Goal: Task Accomplishment & Management: Complete application form

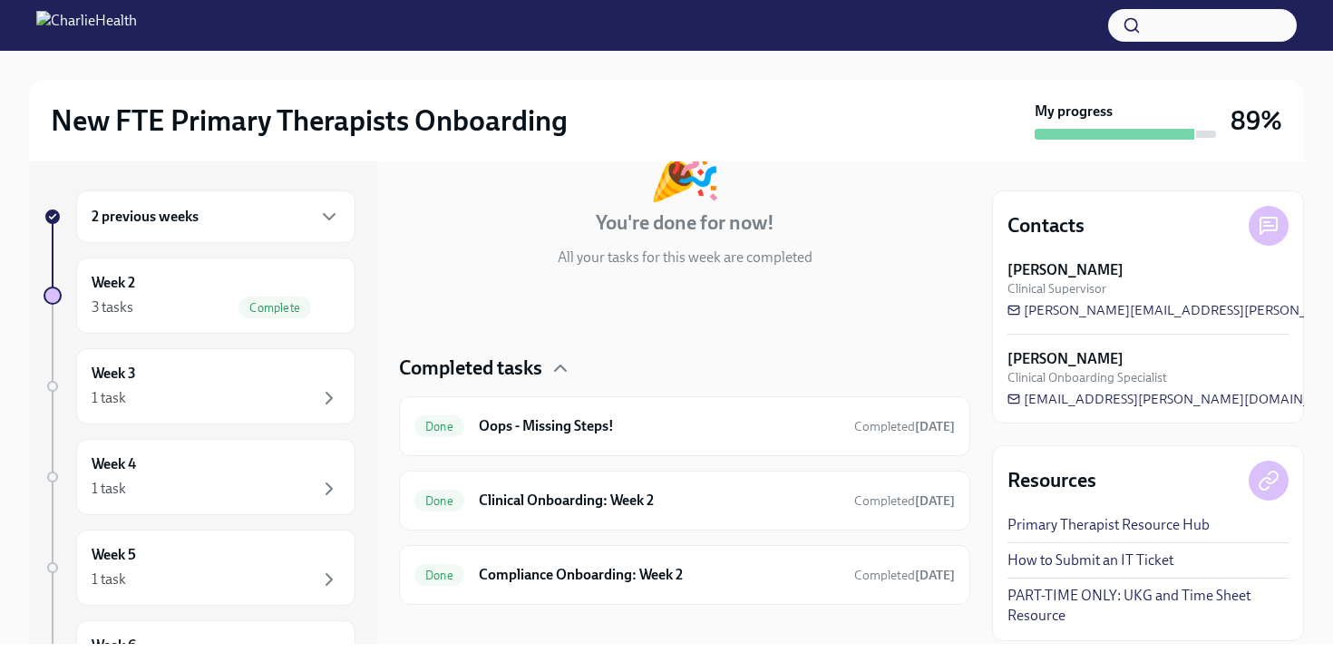
scroll to position [154, 0]
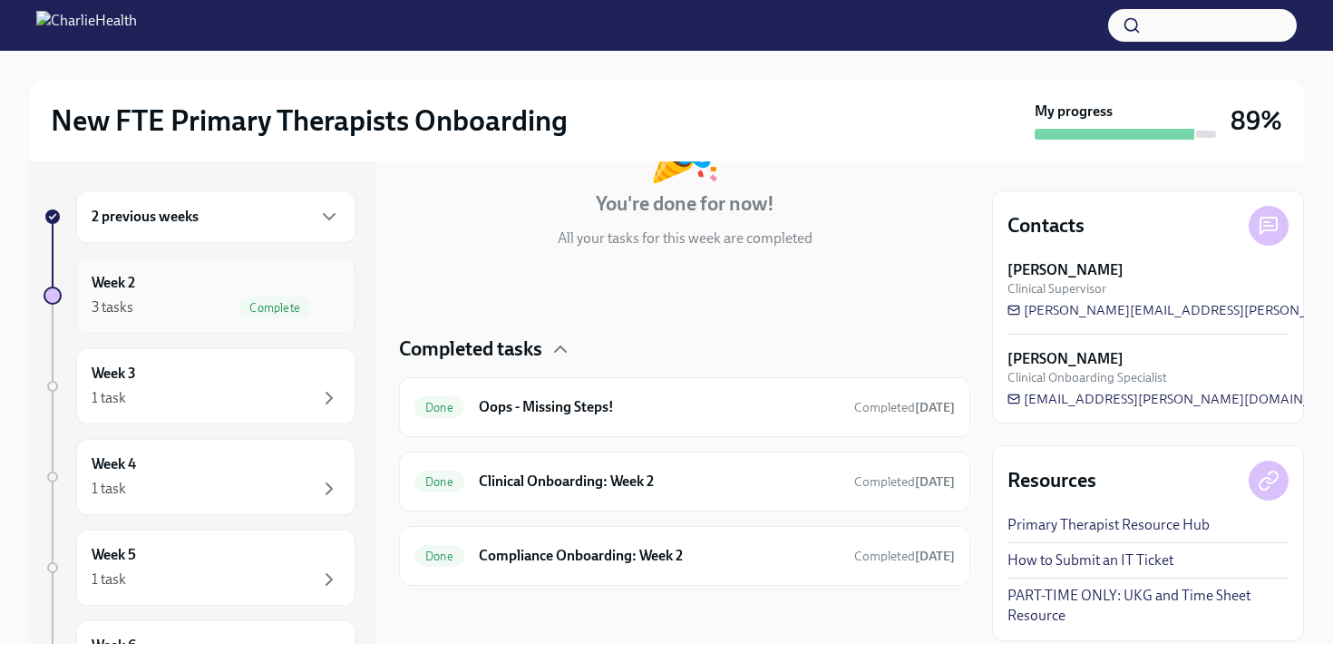
click at [207, 286] on div "Week 2 3 tasks Complete" at bounding box center [216, 295] width 248 height 45
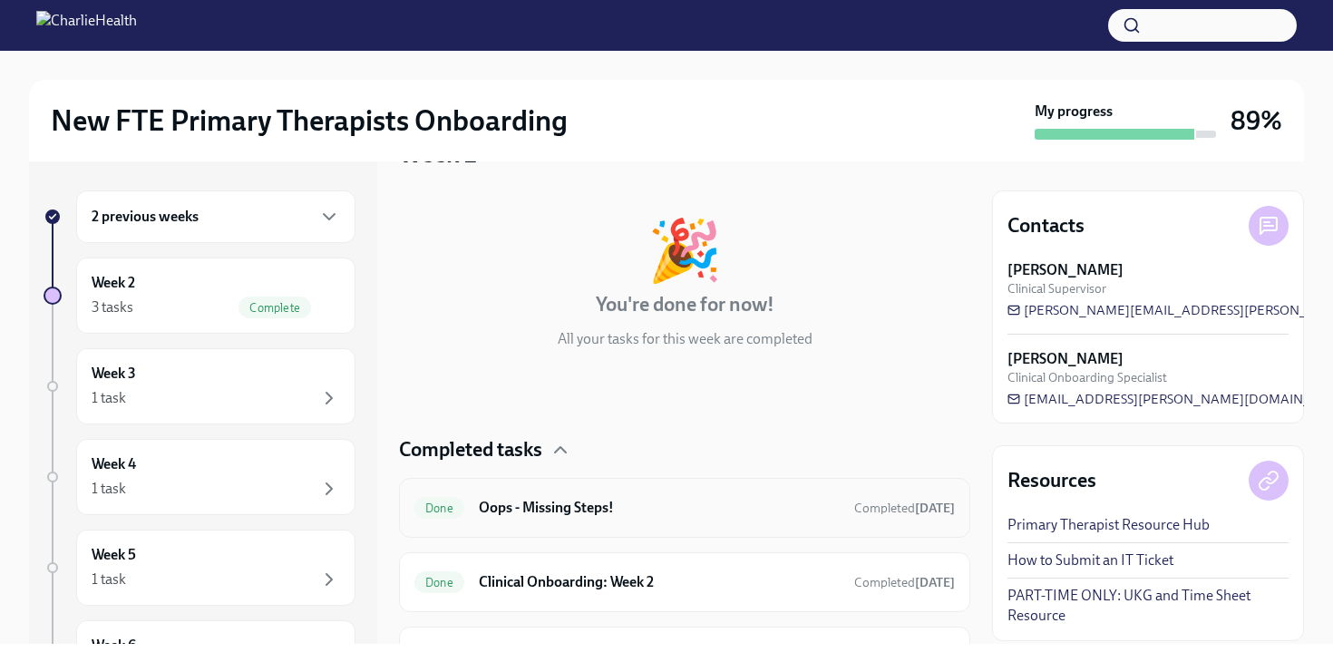
scroll to position [154, 0]
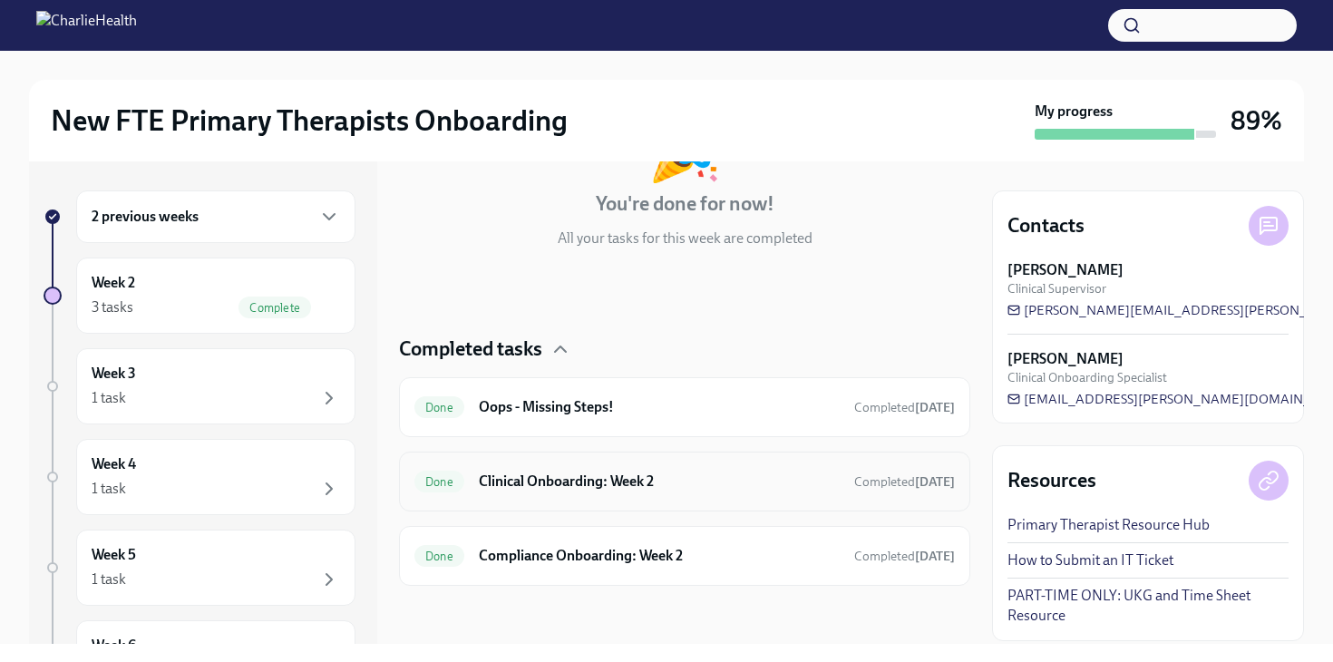
click at [619, 477] on h6 "Clinical Onboarding: Week 2" at bounding box center [659, 481] width 361 height 20
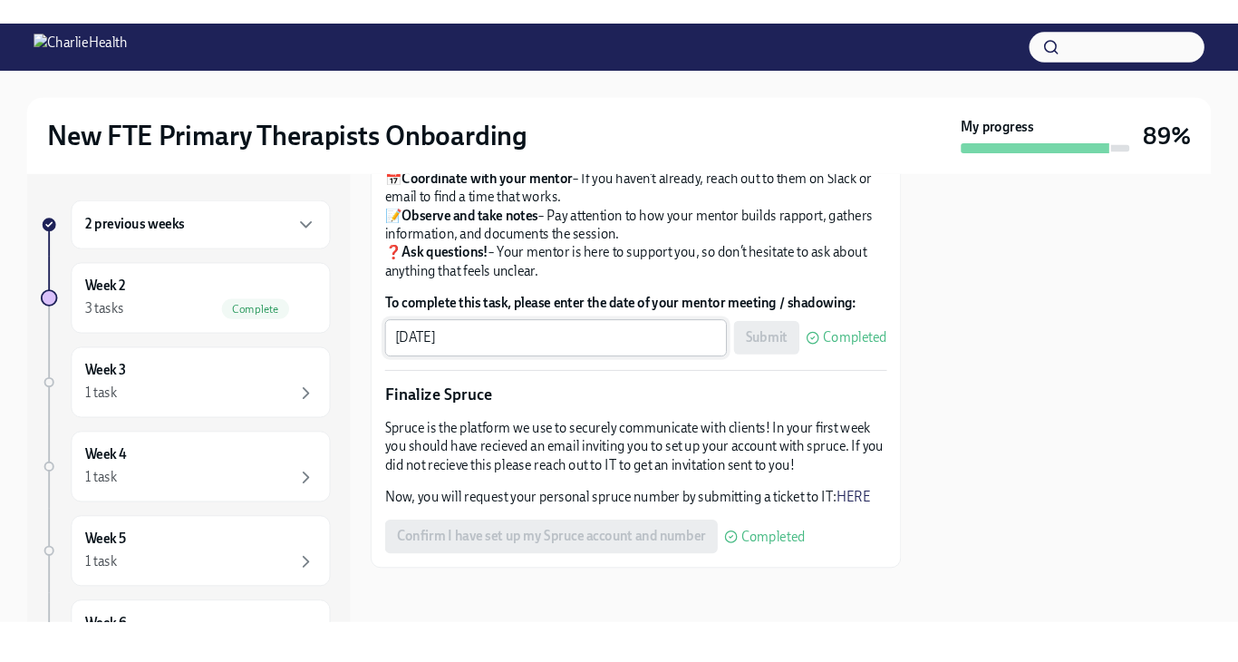
scroll to position [1941, 0]
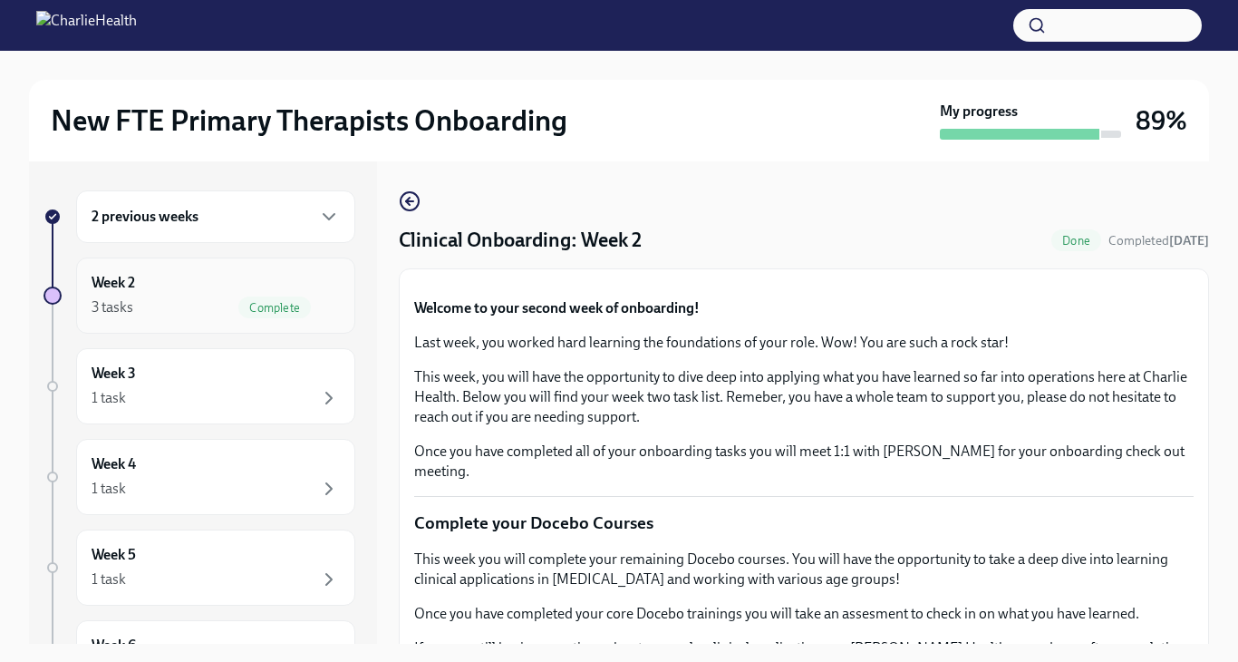
click at [294, 297] on div "Complete" at bounding box center [274, 307] width 73 height 22
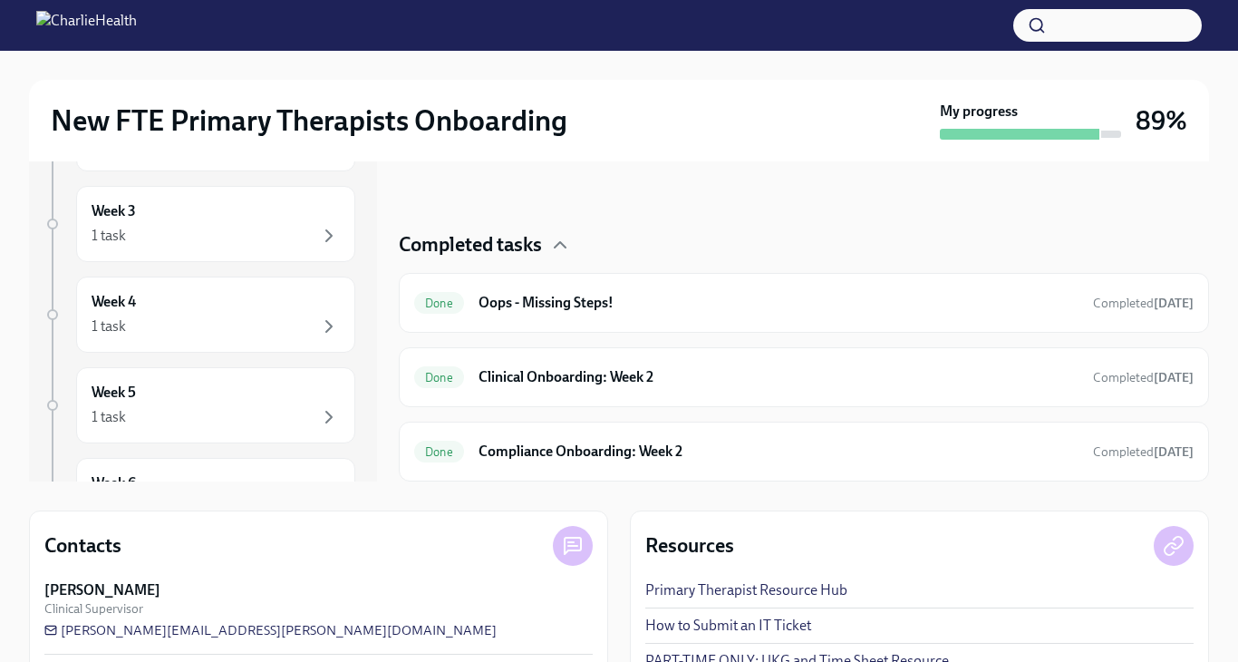
scroll to position [266, 0]
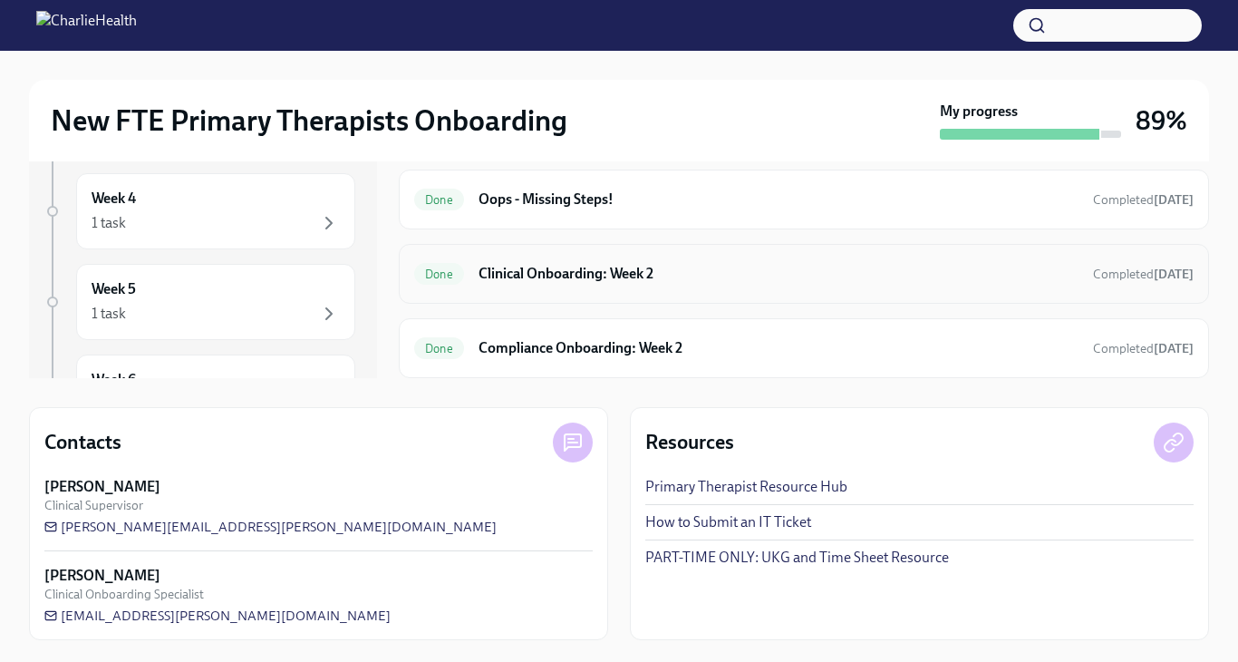
click at [611, 274] on h6 "Clinical Onboarding: Week 2" at bounding box center [779, 274] width 600 height 20
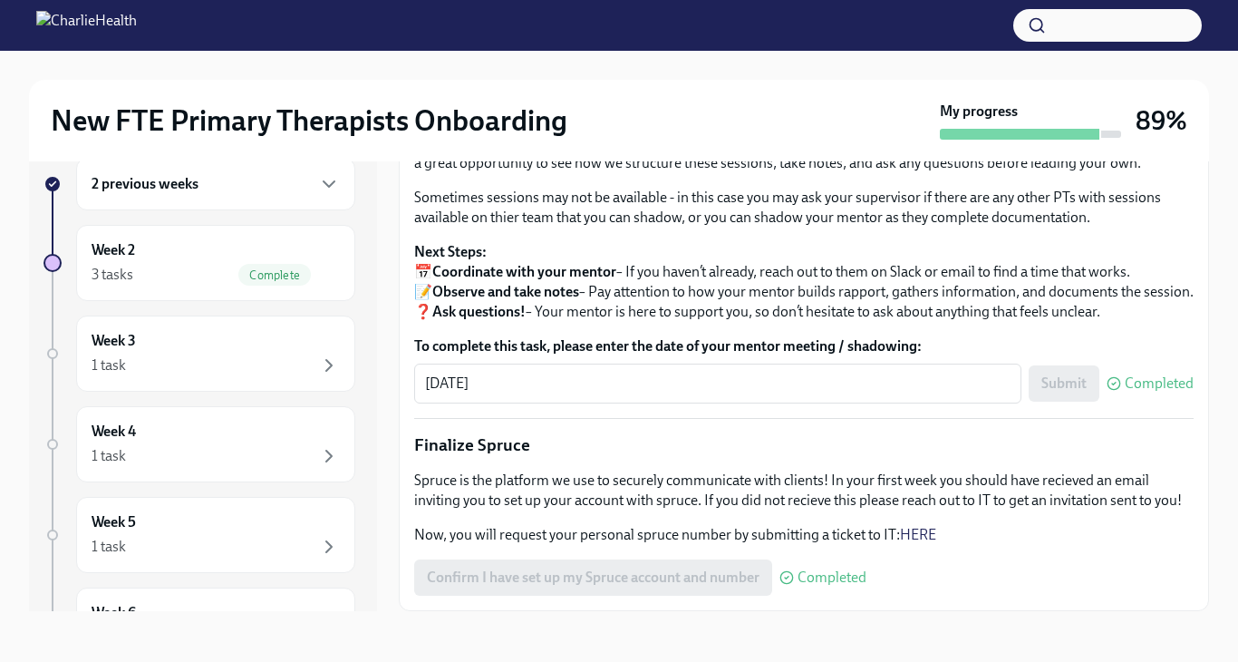
scroll to position [1959, 0]
click at [537, 393] on textarea "[DATE]" at bounding box center [718, 384] width 586 height 22
click at [1065, 390] on div "Submit Completed" at bounding box center [1111, 383] width 165 height 36
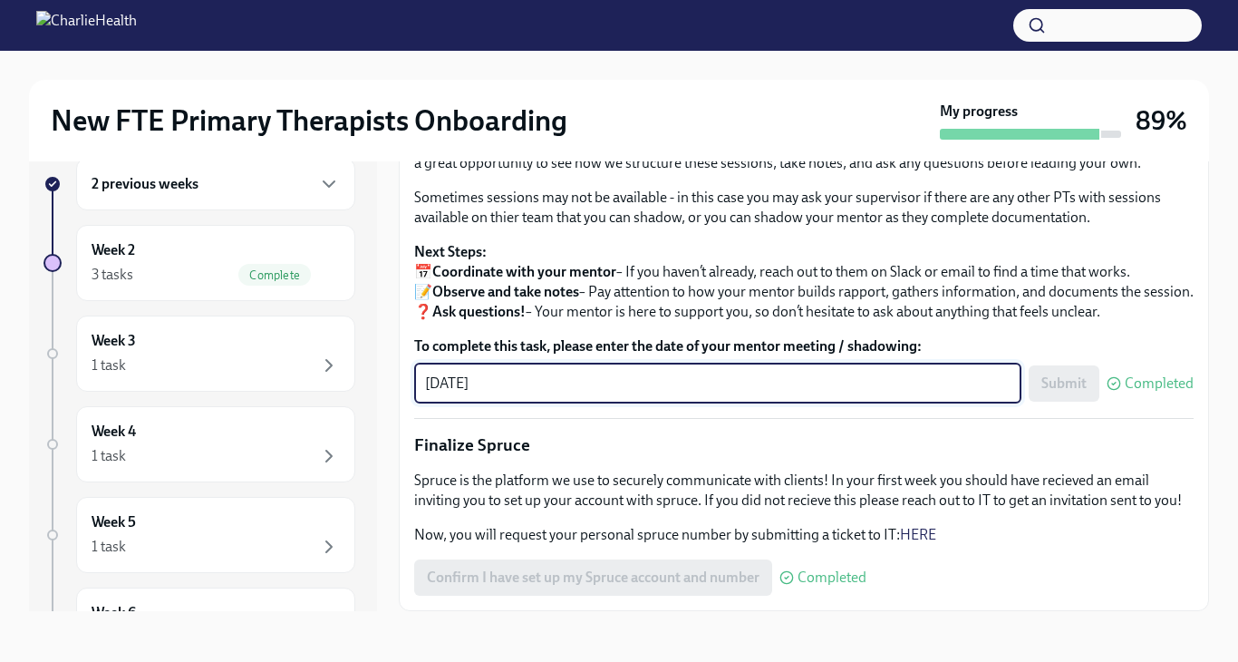
click at [806, 387] on textarea "[DATE]" at bounding box center [718, 384] width 586 height 22
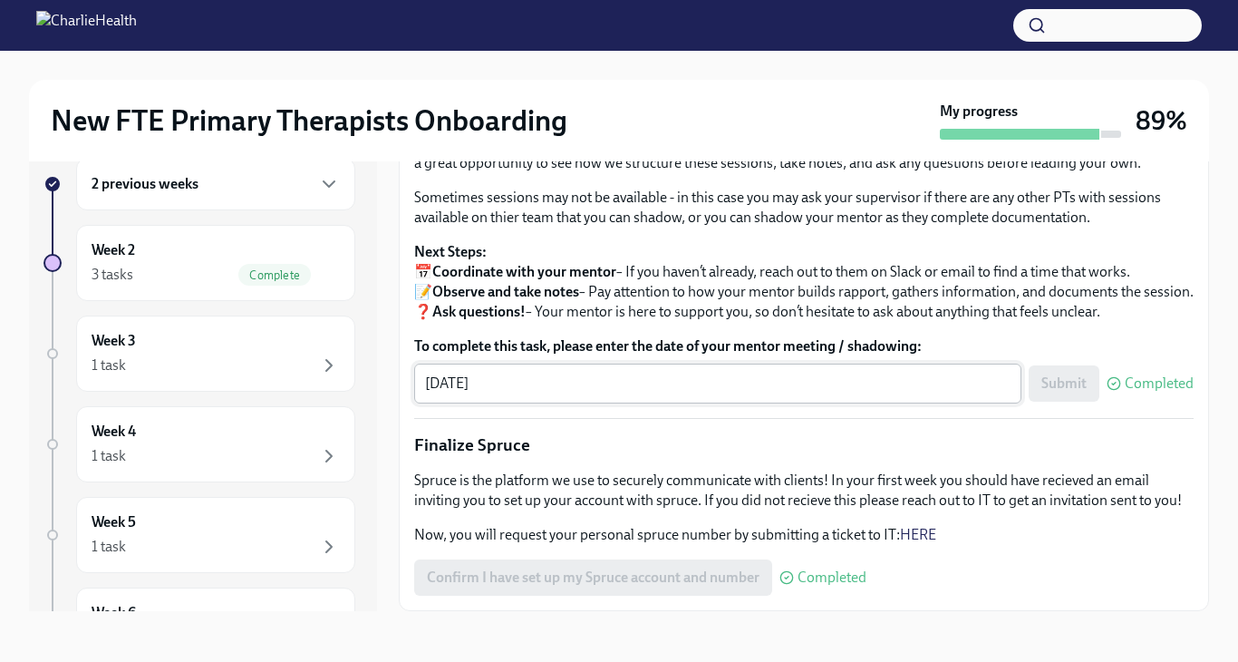
click at [806, 322] on p "Next Steps: 📅 Coordinate with your mentor – If you haven’t already, reach out t…" at bounding box center [804, 282] width 780 height 80
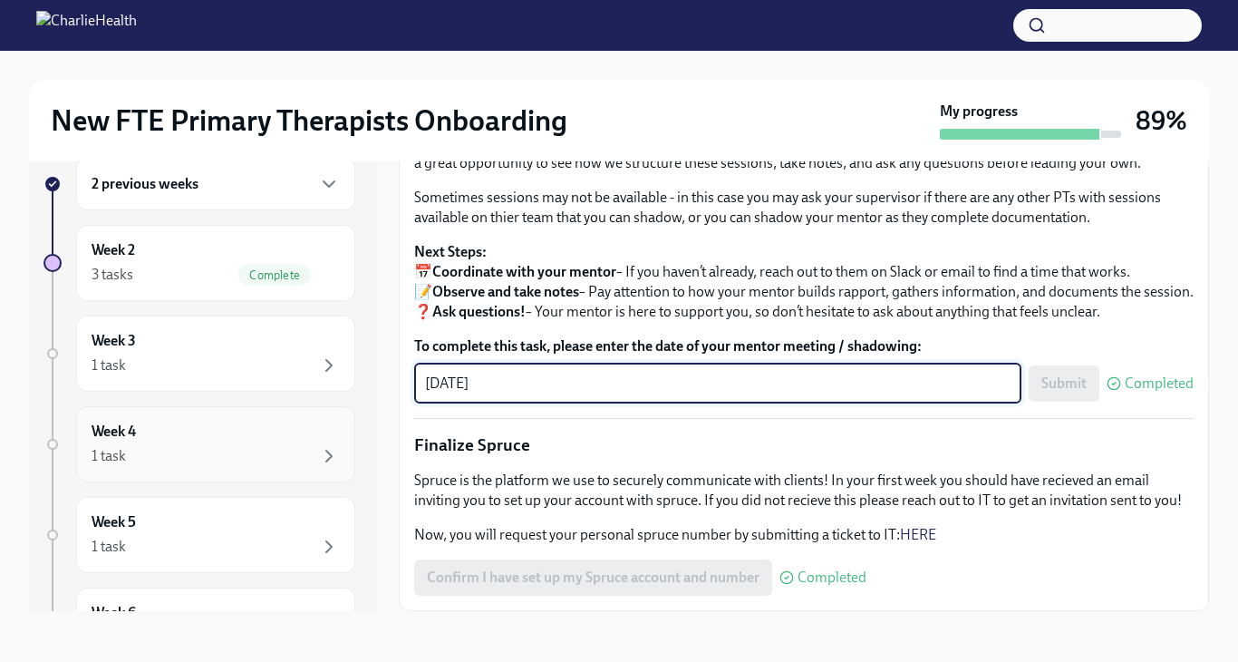
drag, startPoint x: 688, startPoint y: 457, endPoint x: 289, endPoint y: 481, distance: 399.6
click at [289, 481] on div "2 previous weeks Week 2 3 tasks Complete Week 3 1 task Week 4 1 task Week 5 1 t…" at bounding box center [619, 370] width 1180 height 482
type textarea "1"
type textarea "[DATE]"
click at [956, 322] on p "Next Steps: 📅 Coordinate with your mentor – If you haven’t already, reach out t…" at bounding box center [804, 282] width 780 height 80
